Goal: Task Accomplishment & Management: Use online tool/utility

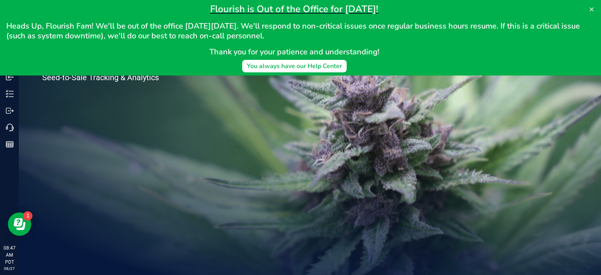
click at [134, 133] on div "Welcome to Flourish Software Seed-to-Sale Tracking & Analytics" at bounding box center [117, 147] width 196 height 256
click at [591, 9] on icon at bounding box center [592, 9] width 4 height 4
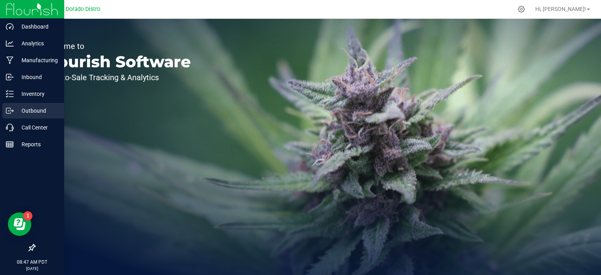
click at [16, 107] on p "Outbound" at bounding box center [37, 110] width 47 height 9
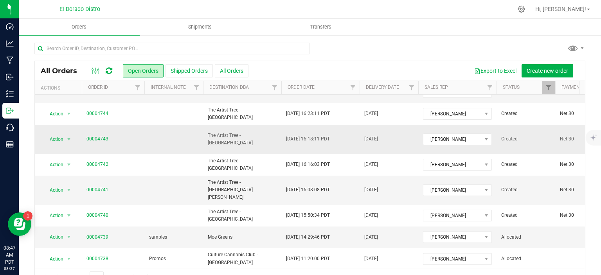
scroll to position [117, 0]
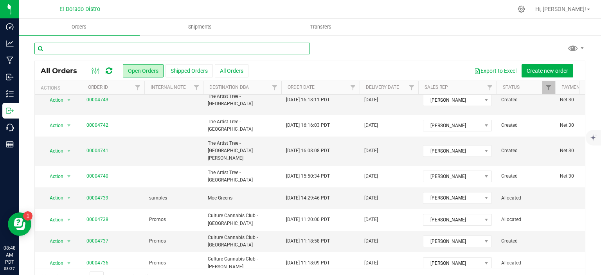
click at [192, 53] on input "text" at bounding box center [171, 49] width 275 height 12
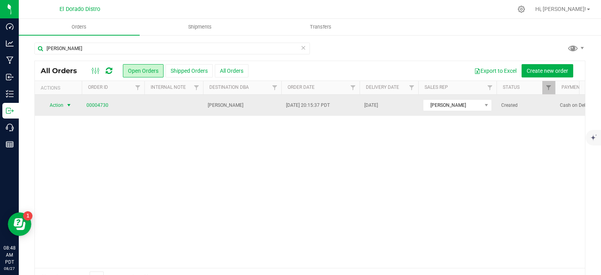
click at [70, 102] on span "select" at bounding box center [69, 105] width 6 height 6
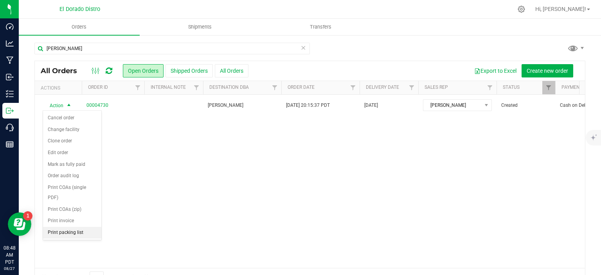
click at [85, 233] on li "Print packing list" at bounding box center [72, 233] width 58 height 12
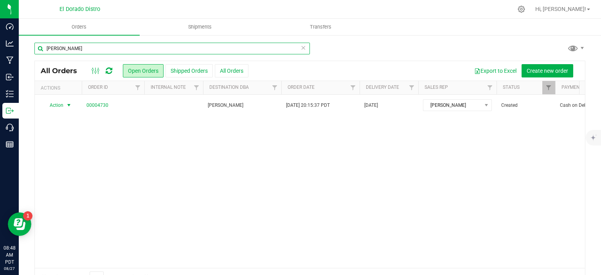
click at [141, 48] on input "[PERSON_NAME]" at bounding box center [171, 49] width 275 height 12
type input "k"
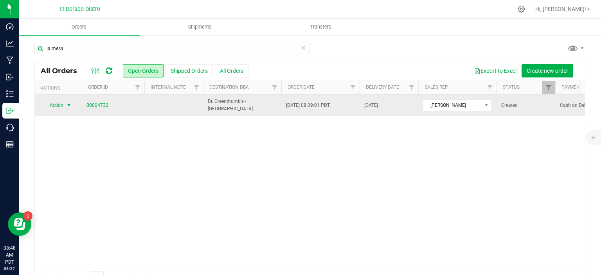
click at [72, 103] on span "select" at bounding box center [69, 105] width 6 height 6
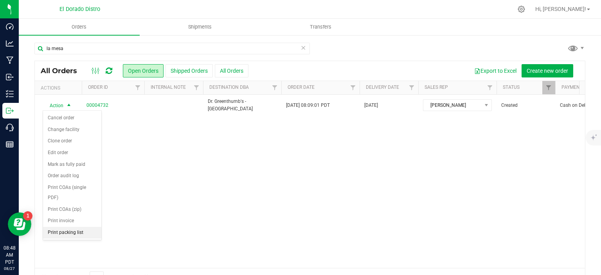
click at [83, 232] on li "Print packing list" at bounding box center [72, 233] width 58 height 12
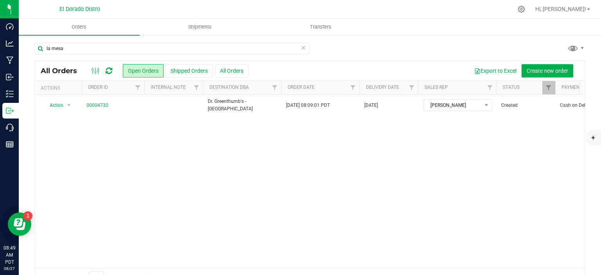
click at [202, 59] on div "la mesa" at bounding box center [171, 52] width 275 height 18
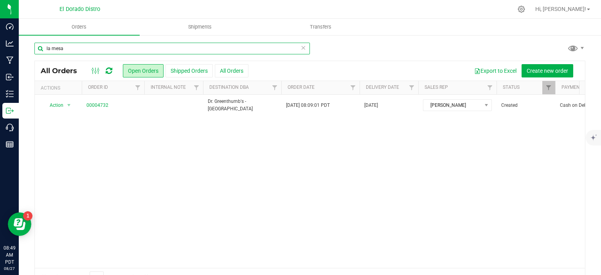
click at [202, 49] on input "la mesa" at bounding box center [171, 49] width 275 height 12
type input "l"
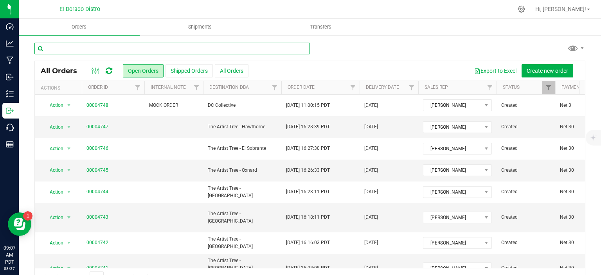
click at [191, 50] on input "text" at bounding box center [171, 49] width 275 height 12
